Goal: Task Accomplishment & Management: Use online tool/utility

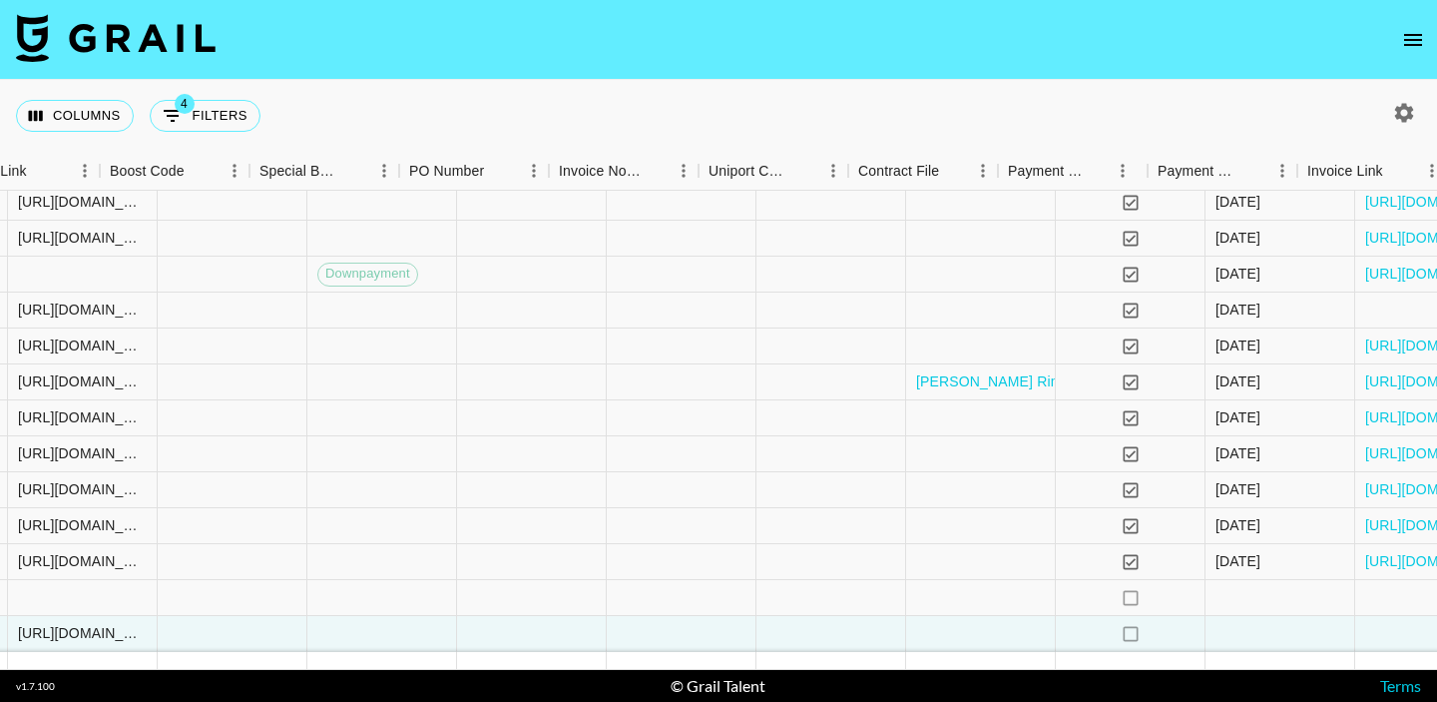
scroll to position [107, 2799]
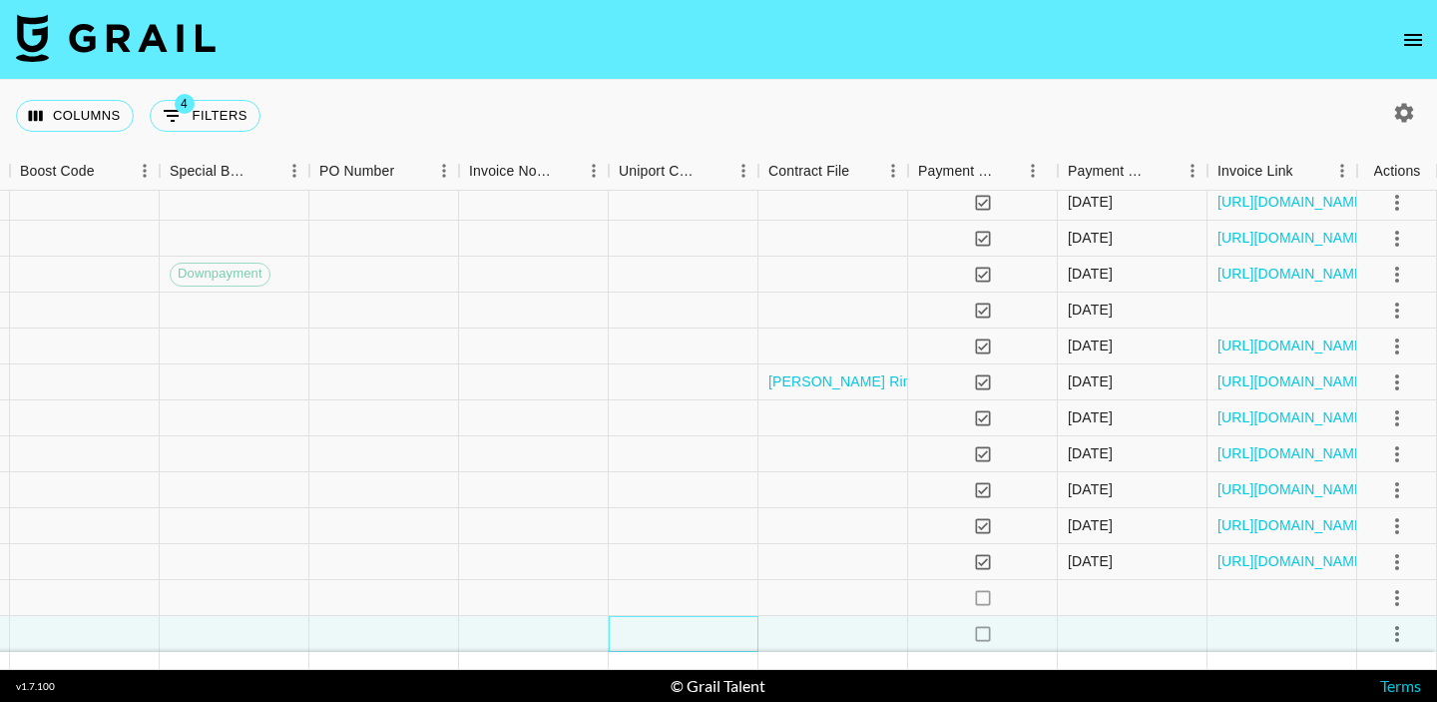
click at [637, 636] on div at bounding box center [684, 634] width 150 height 36
type input "[PERSON_NAME][EMAIL_ADDRESS][PERSON_NAME][DOMAIN_NAME]"
click at [792, 633] on div at bounding box center [833, 634] width 150 height 36
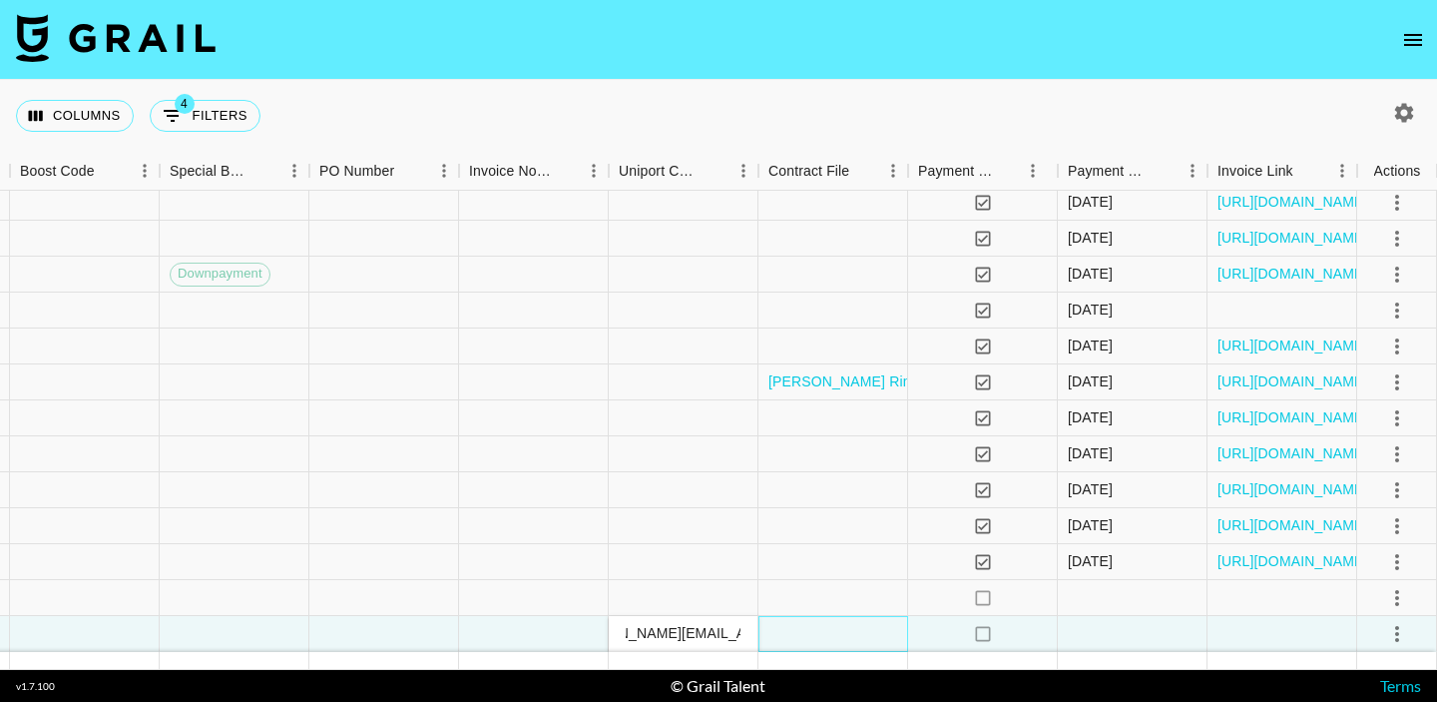
scroll to position [0, 0]
click at [792, 633] on div at bounding box center [833, 634] width 150 height 36
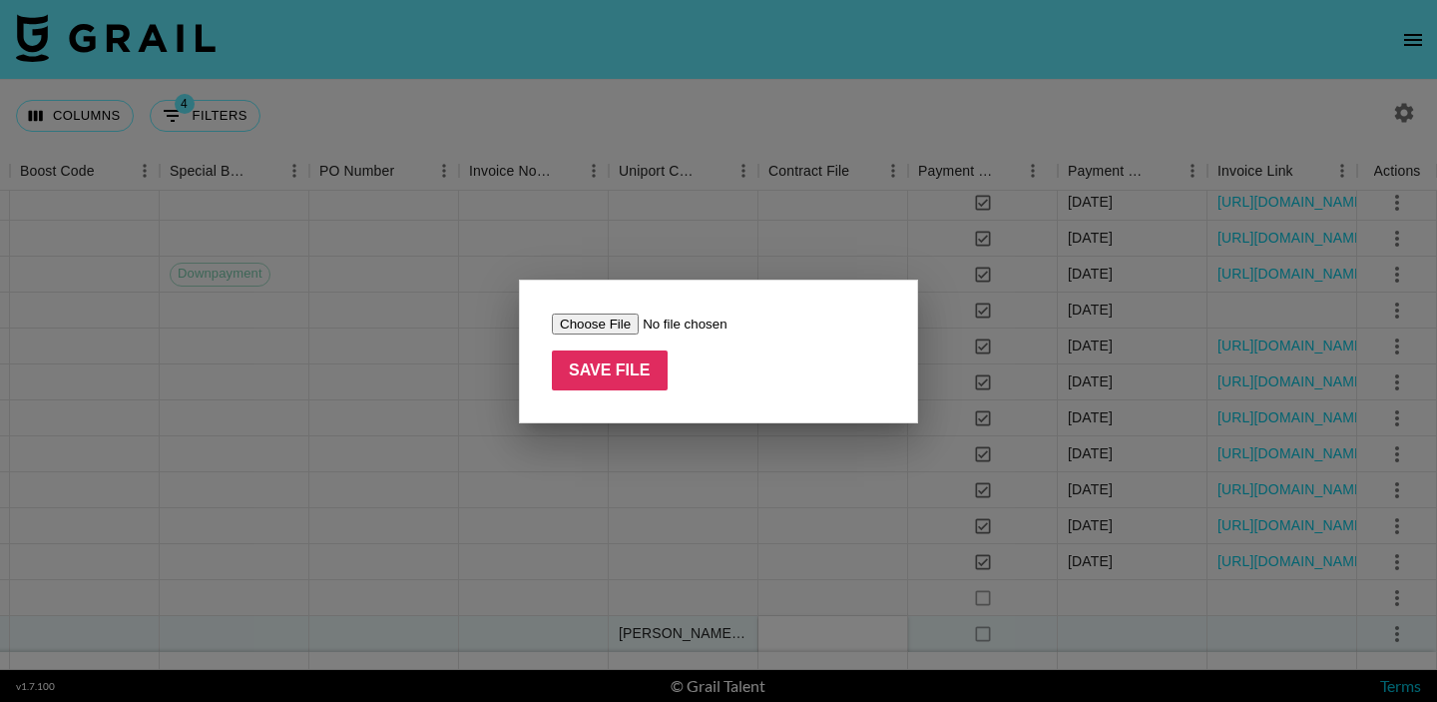
click at [754, 239] on div at bounding box center [718, 351] width 1437 height 702
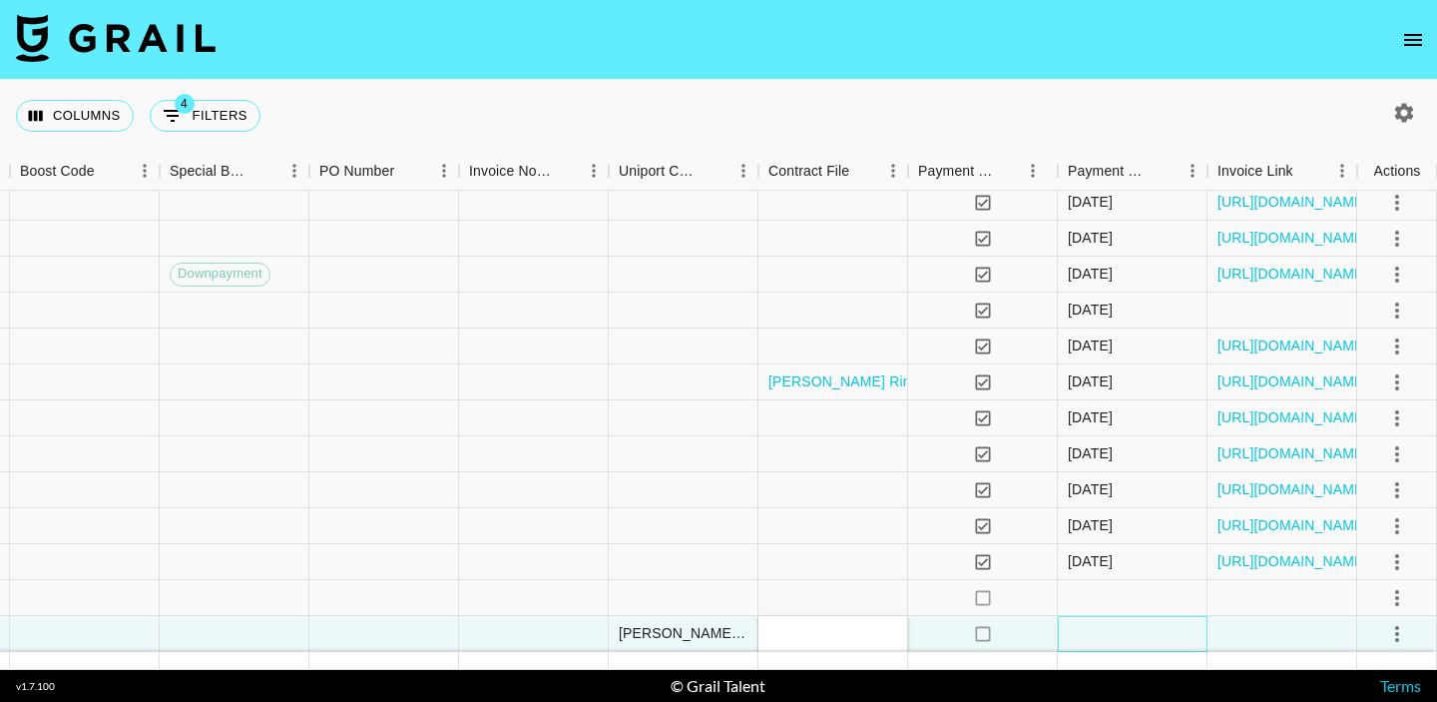
click at [1106, 640] on div at bounding box center [1133, 634] width 150 height 36
click at [1106, 641] on div at bounding box center [1133, 634] width 150 height 36
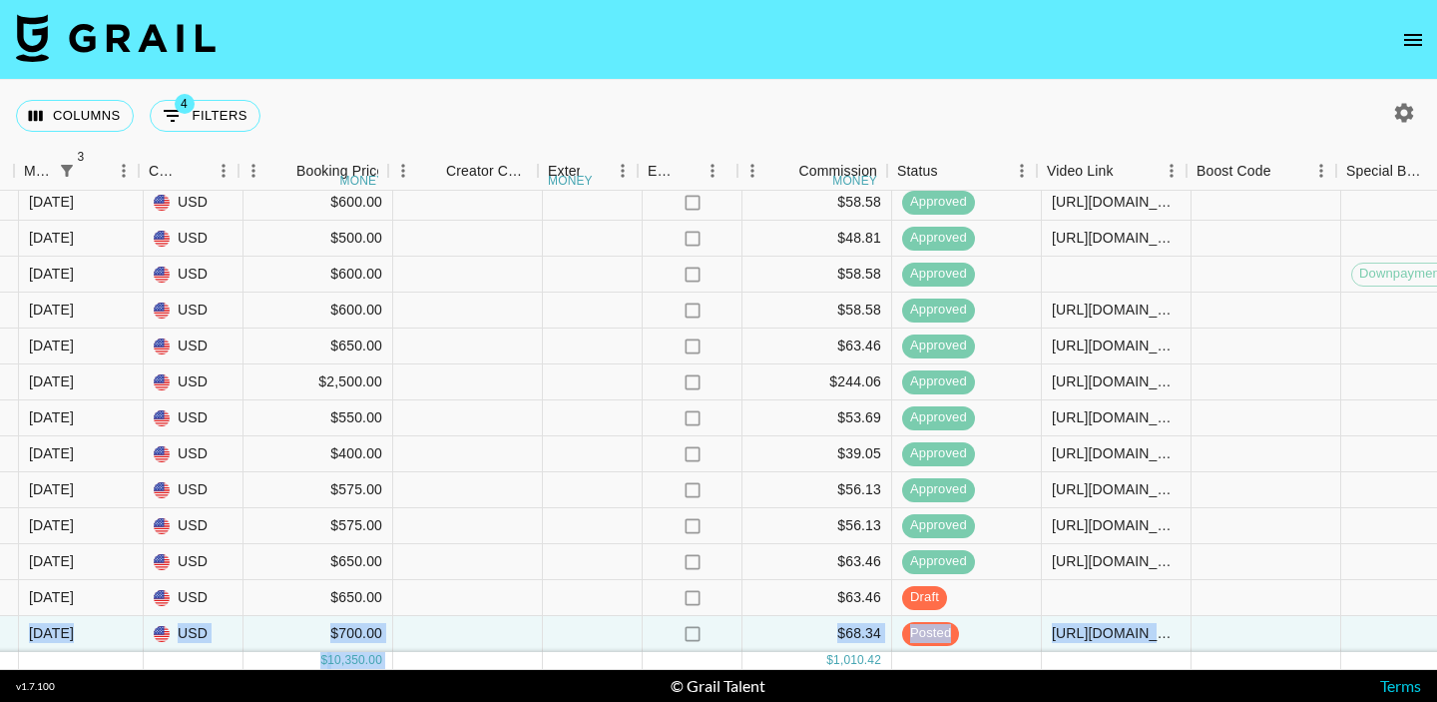
scroll to position [107, 1617]
click at [1234, 637] on div at bounding box center [1268, 634] width 150 height 36
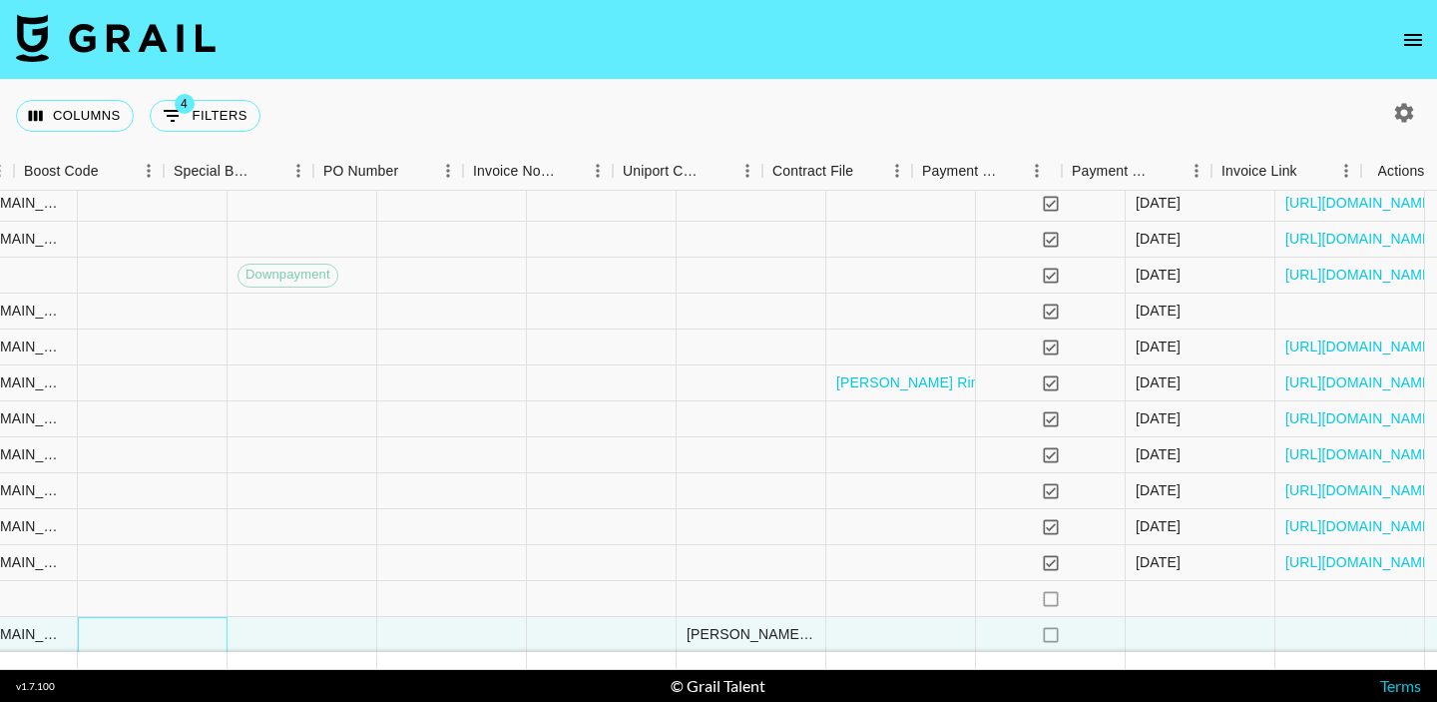
scroll to position [106, 2799]
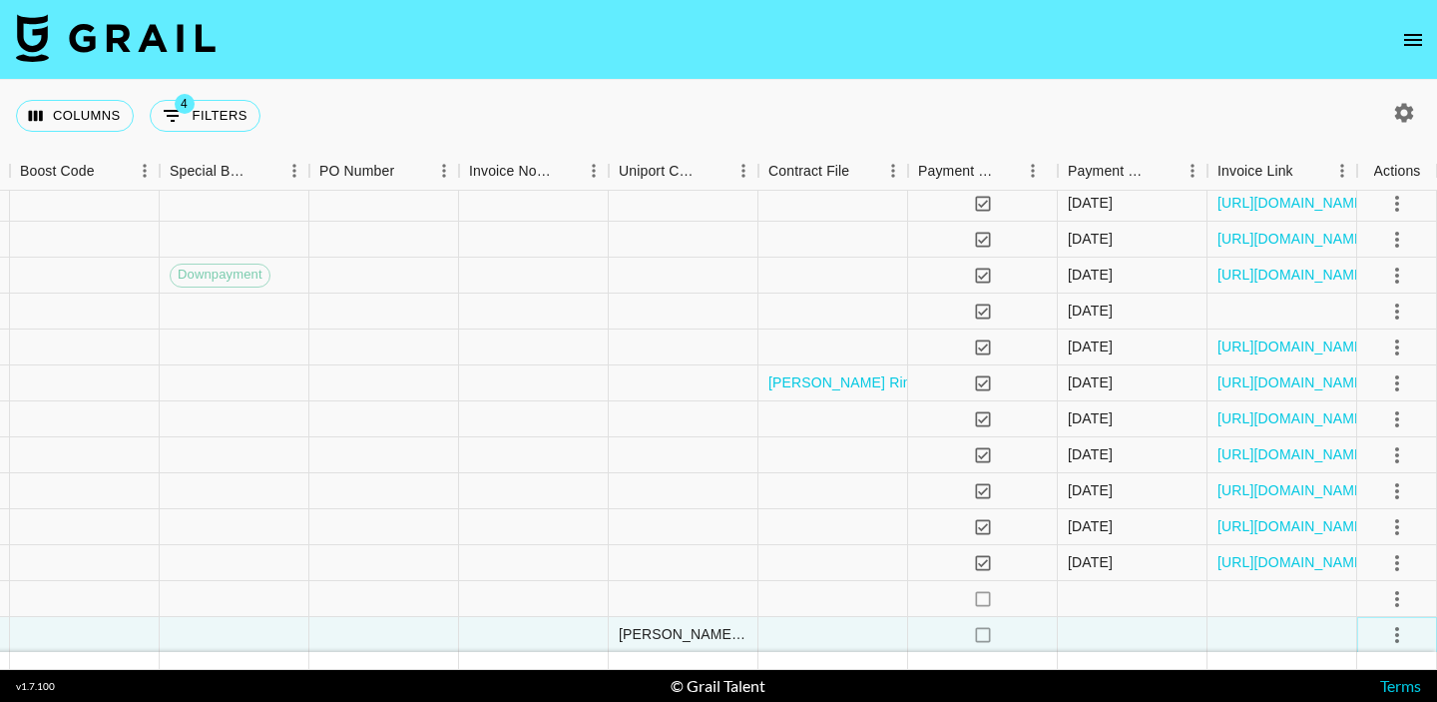
click at [1399, 638] on icon "select merge strategy" at bounding box center [1397, 635] width 24 height 24
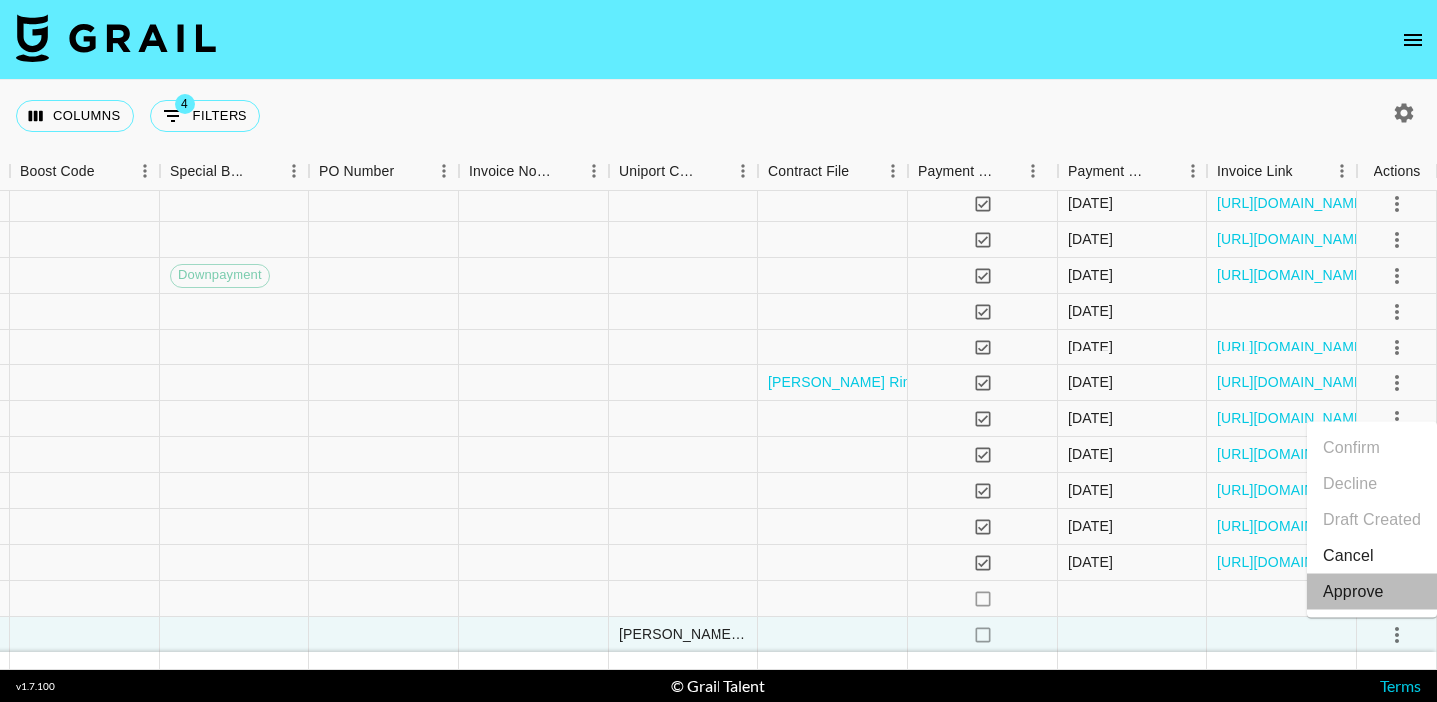
click at [1369, 591] on div "Approve" at bounding box center [1353, 592] width 61 height 24
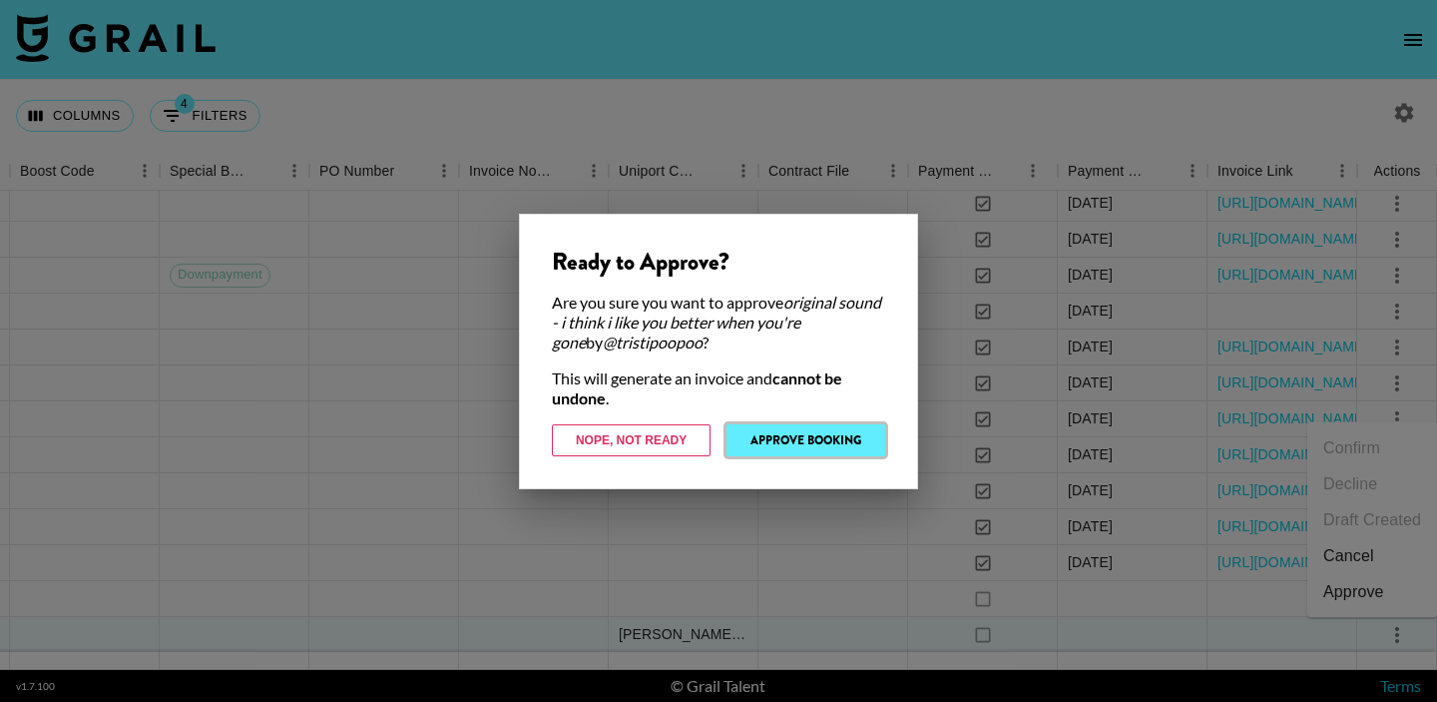
click at [807, 437] on button "Approve Booking" at bounding box center [806, 440] width 159 height 32
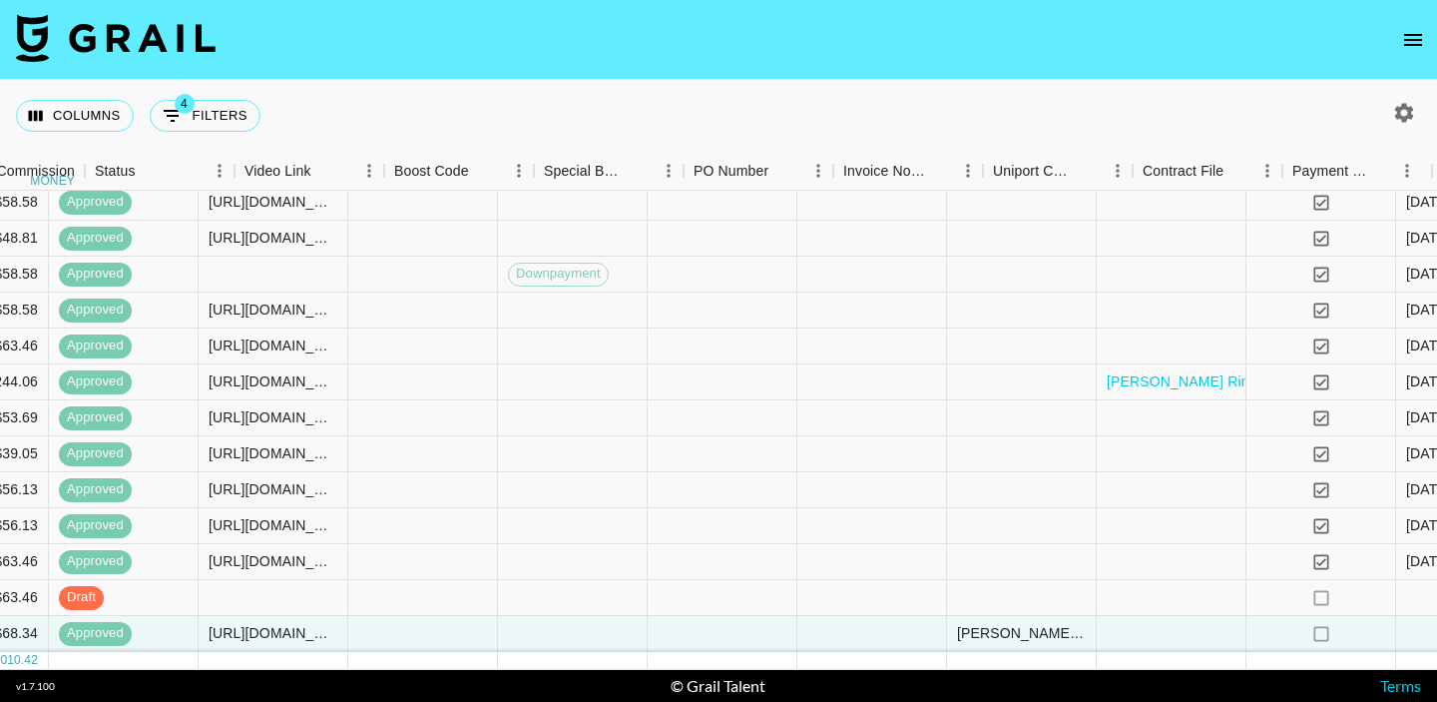
scroll to position [107, 2471]
